Goal: Task Accomplishment & Management: Manage account settings

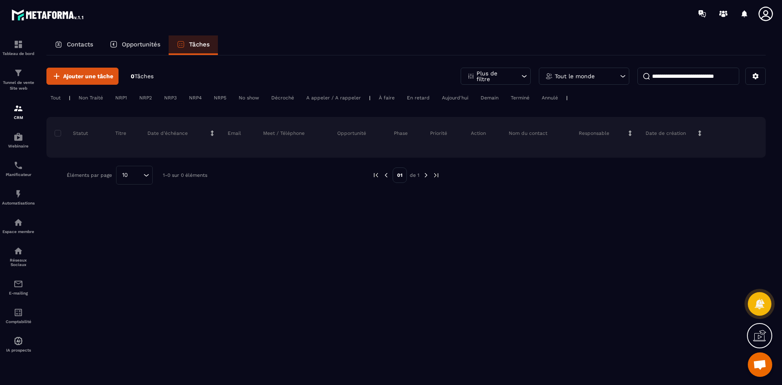
click at [78, 40] on div "Contacts" at bounding box center [73, 45] width 55 height 20
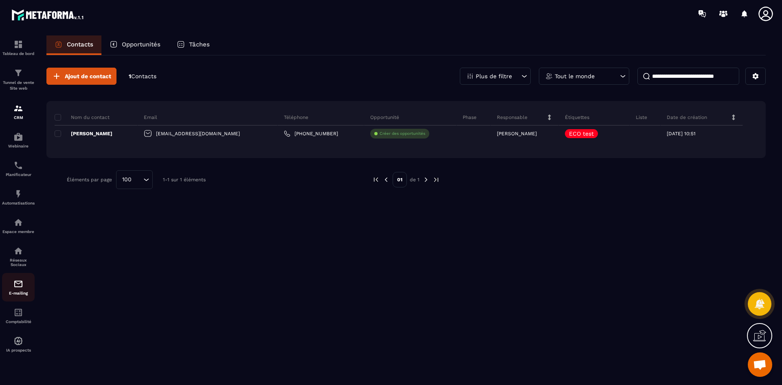
click at [20, 298] on link "E-mailing" at bounding box center [18, 287] width 33 height 29
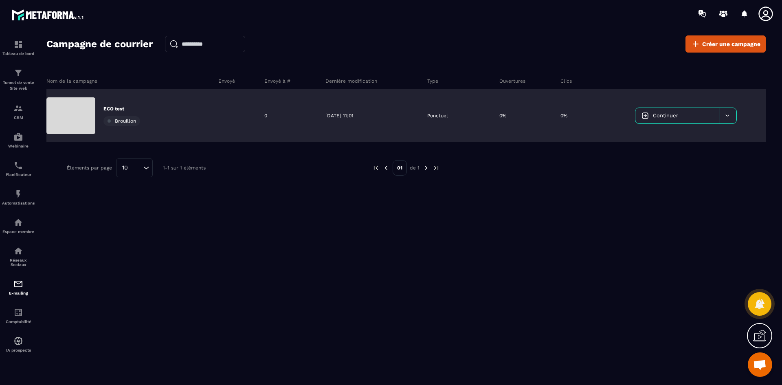
click at [678, 110] on link "Continuer" at bounding box center [678, 115] width 84 height 15
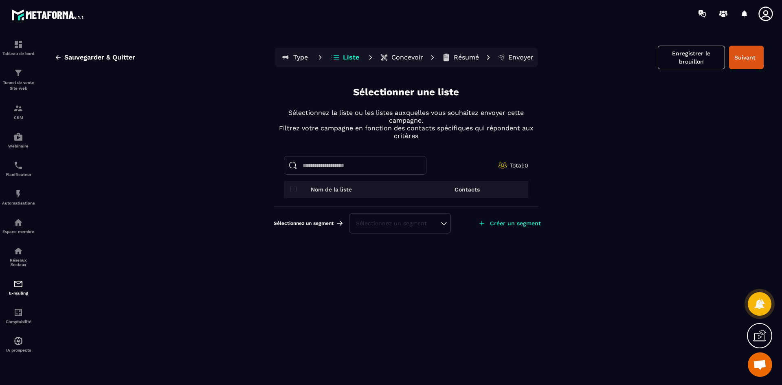
click at [386, 229] on div "Sélectionnez un segment" at bounding box center [400, 223] width 102 height 20
click at [449, 225] on div "Sélectionnez un segment" at bounding box center [400, 223] width 102 height 20
click at [444, 226] on div "Sélectionnez un segment" at bounding box center [400, 223] width 88 height 8
click at [383, 206] on li "ECO test" at bounding box center [400, 203] width 100 height 16
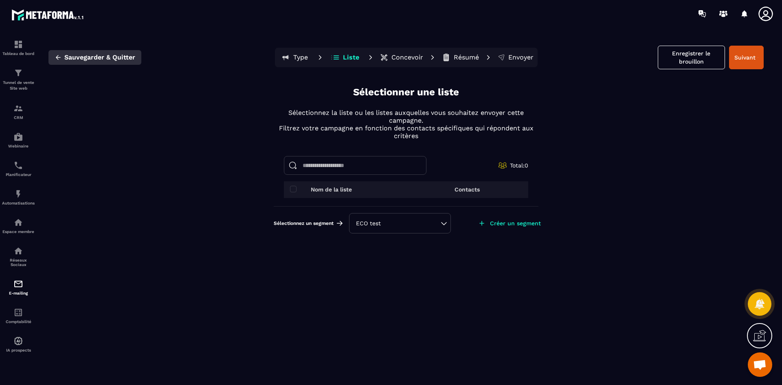
click at [110, 62] on button "Sauvegarder & Quitter" at bounding box center [94, 57] width 93 height 15
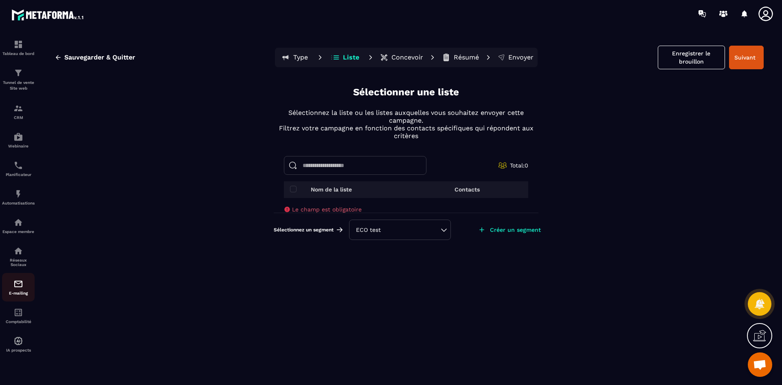
click at [19, 287] on img at bounding box center [18, 284] width 10 height 10
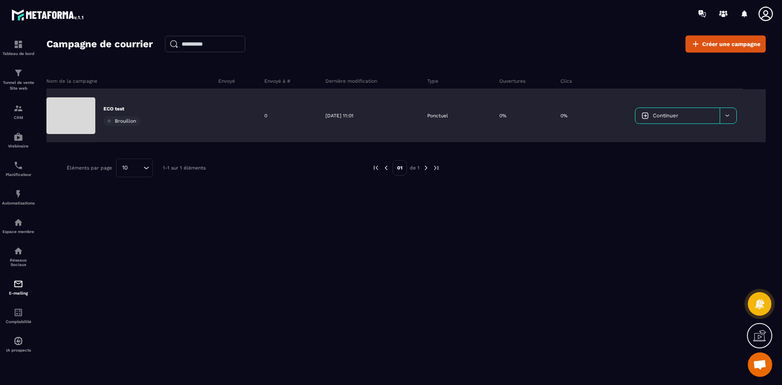
click at [731, 115] on div at bounding box center [728, 115] width 17 height 15
click at [702, 136] on span "Supprimer le campaign" at bounding box center [673, 136] width 59 height 6
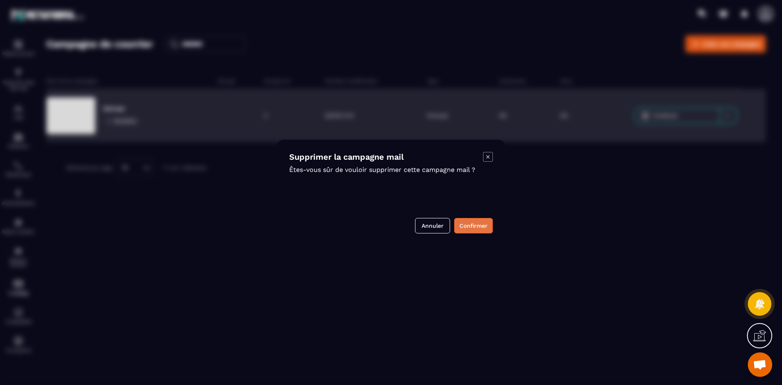
click at [475, 224] on button "Confirmer" at bounding box center [473, 225] width 39 height 15
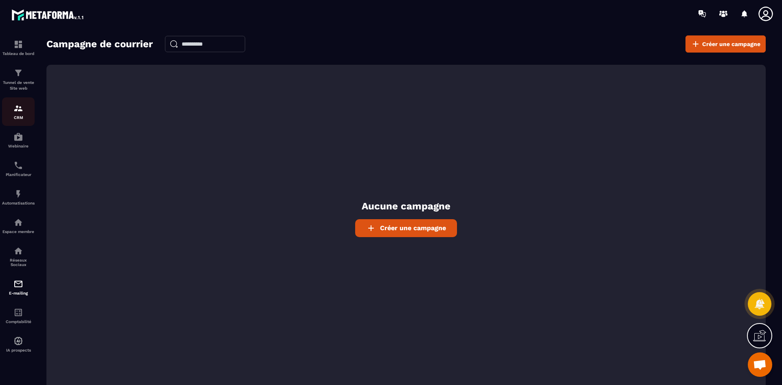
click at [12, 113] on div "CRM" at bounding box center [18, 111] width 33 height 16
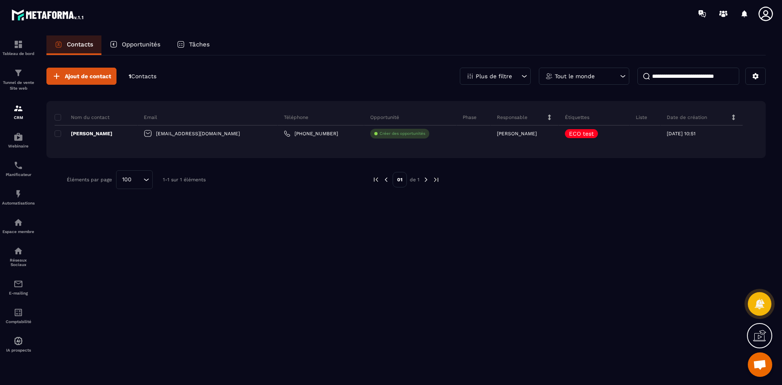
click at [498, 76] on p "Plus de filtre" at bounding box center [494, 76] width 36 height 6
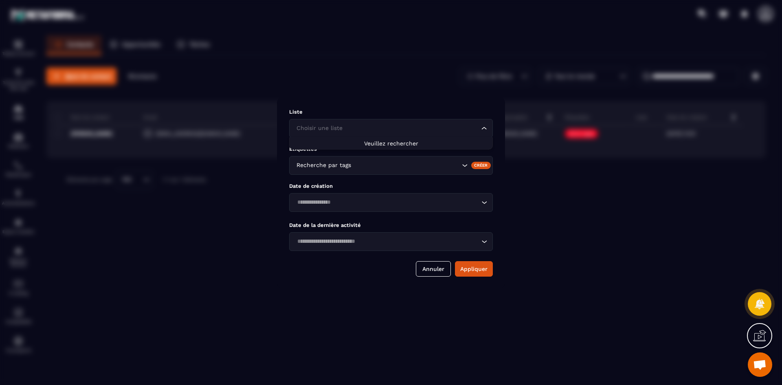
click at [440, 129] on input "Search for option" at bounding box center [387, 128] width 185 height 9
click at [346, 73] on div "Modal window" at bounding box center [391, 192] width 782 height 385
click at [427, 276] on button "Annuler" at bounding box center [433, 268] width 35 height 15
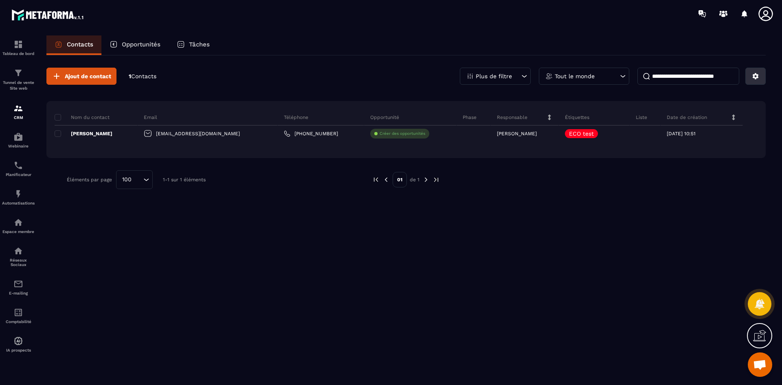
click at [755, 72] on button at bounding box center [756, 76] width 20 height 17
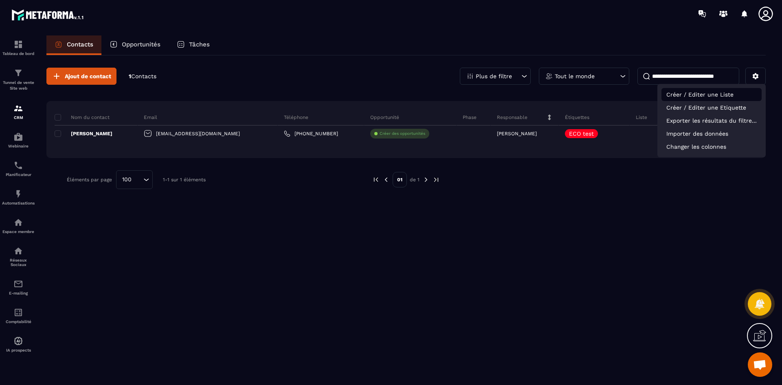
click at [728, 91] on p "Créer / Editer une Liste" at bounding box center [712, 94] width 100 height 13
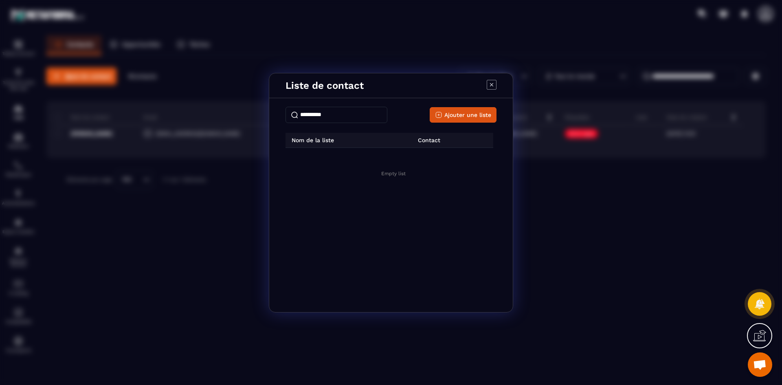
click at [335, 117] on input "Modal window" at bounding box center [337, 115] width 102 height 16
type input "**********"
click at [477, 116] on span "Ajouter une liste" at bounding box center [468, 115] width 47 height 8
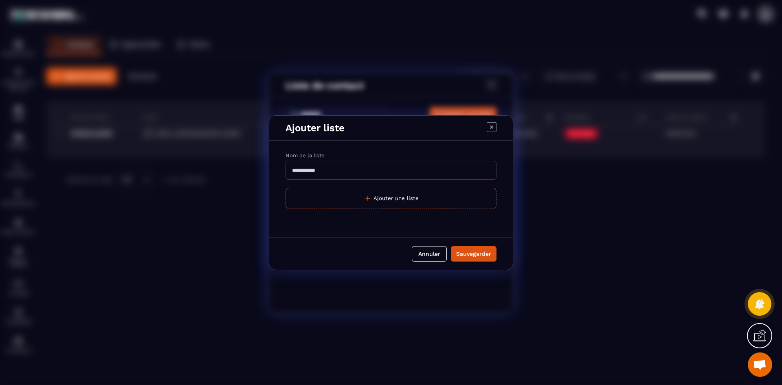
click at [331, 172] on input "Modal window" at bounding box center [391, 170] width 211 height 19
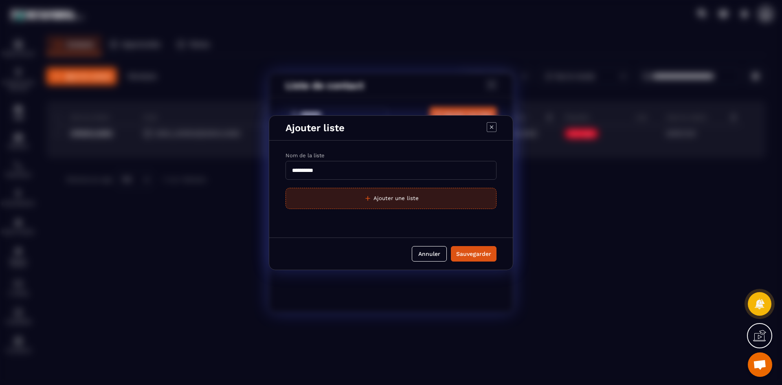
type input "**********"
click at [418, 194] on button "Ajouter une liste" at bounding box center [391, 198] width 211 height 21
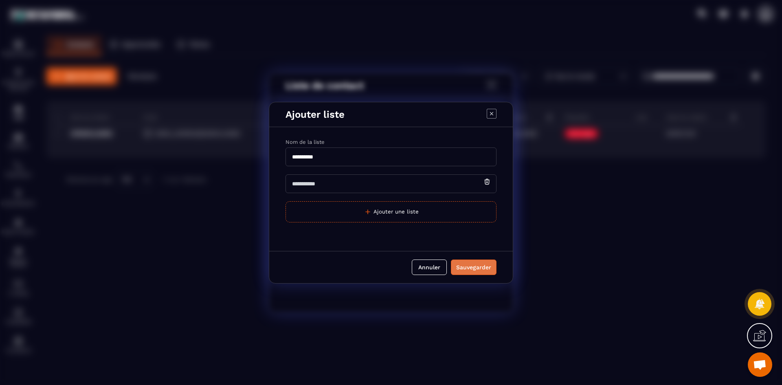
click at [470, 265] on div "Sauvegarder" at bounding box center [473, 267] width 35 height 8
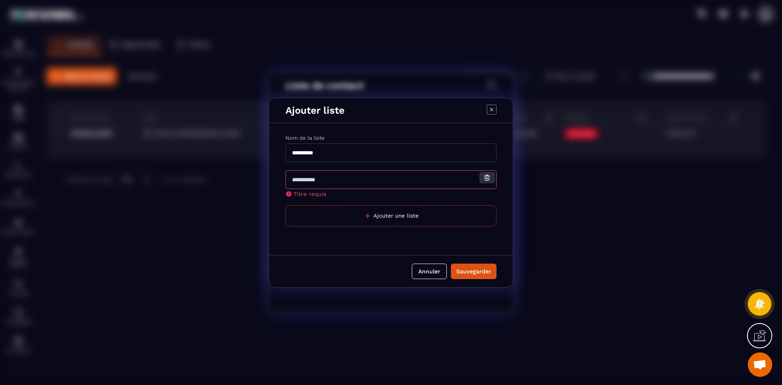
click at [488, 176] on icon "Modal window" at bounding box center [487, 176] width 5 height 0
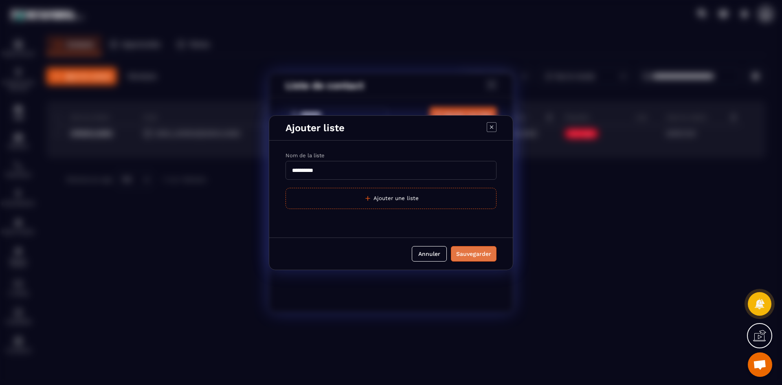
click at [483, 258] on button "Sauvegarder" at bounding box center [474, 253] width 46 height 15
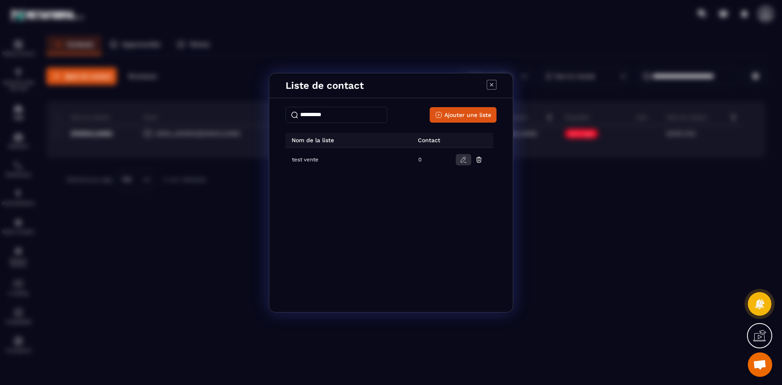
click at [464, 156] on icon "Modal window" at bounding box center [463, 159] width 7 height 7
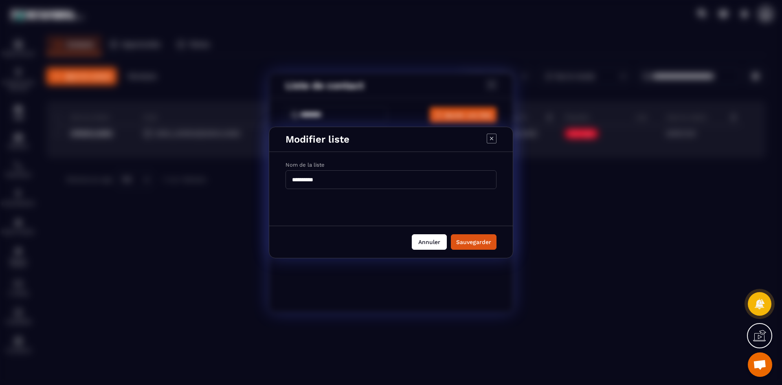
click at [427, 240] on button "Annuler" at bounding box center [429, 241] width 35 height 15
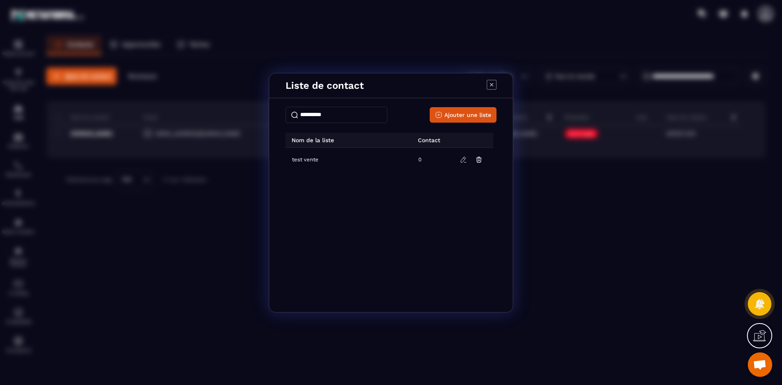
click at [493, 86] on icon "Modal window" at bounding box center [492, 85] width 10 height 10
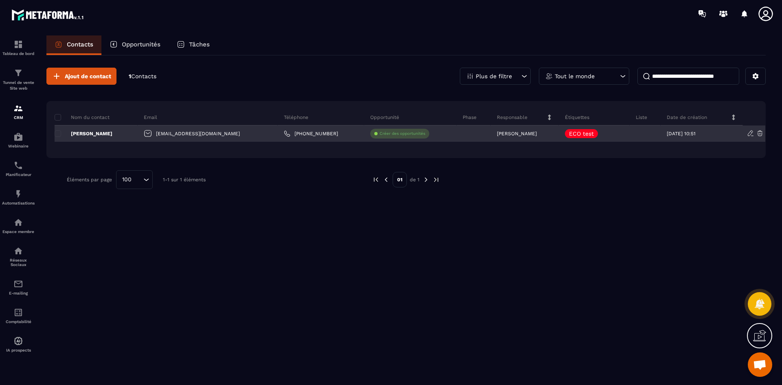
click at [637, 134] on div at bounding box center [645, 133] width 31 height 16
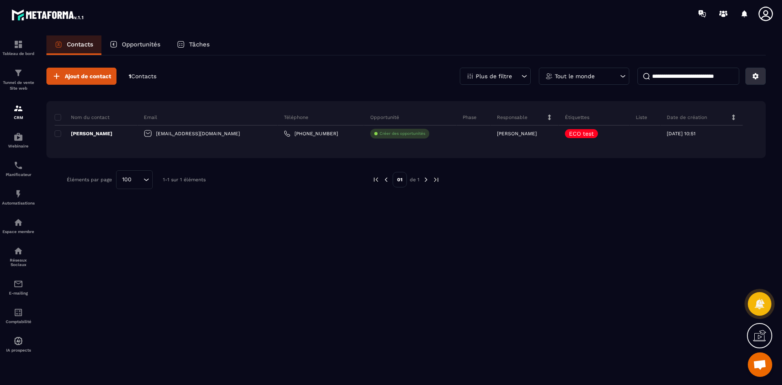
click at [756, 75] on icon at bounding box center [755, 76] width 7 height 7
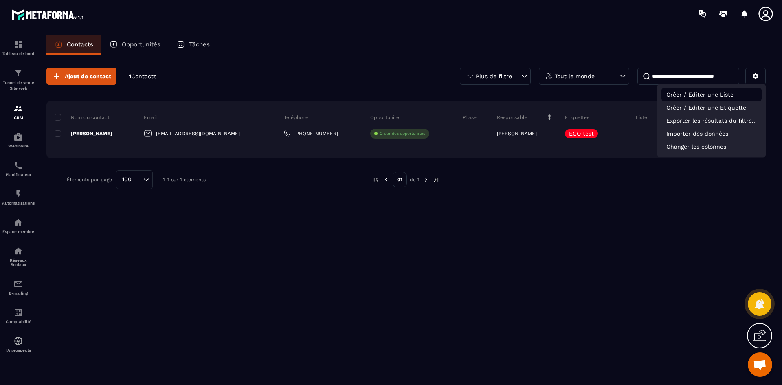
click at [711, 92] on p "Créer / Editer une Liste" at bounding box center [712, 94] width 100 height 13
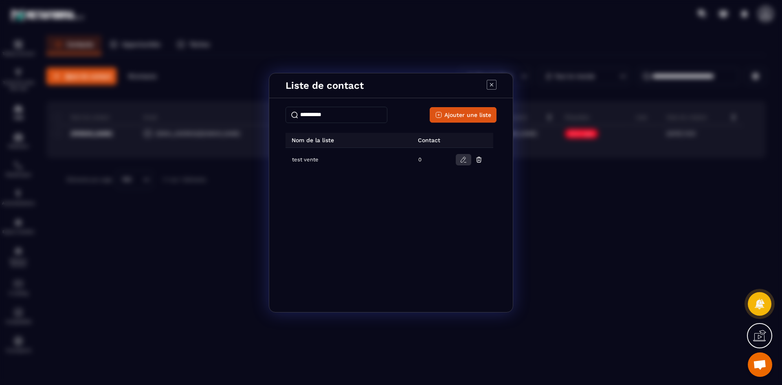
click at [467, 165] on button "Modal window" at bounding box center [463, 159] width 15 height 11
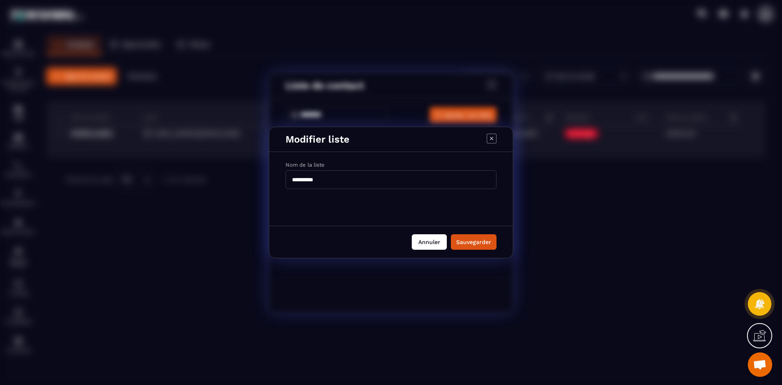
click at [431, 244] on button "Annuler" at bounding box center [429, 241] width 35 height 15
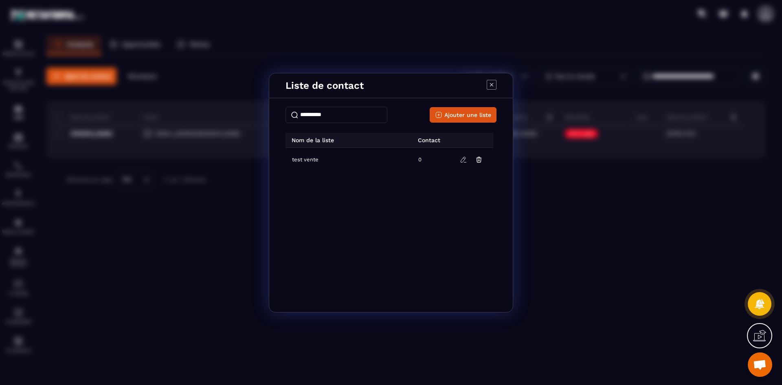
click at [490, 81] on icon "Modal window" at bounding box center [492, 85] width 10 height 10
